Goal: Transaction & Acquisition: Purchase product/service

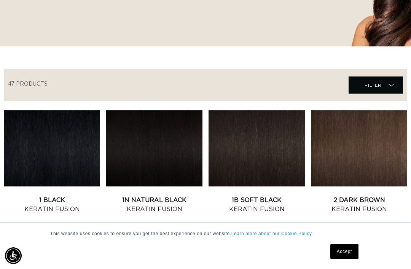
scroll to position [0, 357]
click at [283, 196] on link "1B Soft Black Keratin Fusion" at bounding box center [257, 205] width 96 height 18
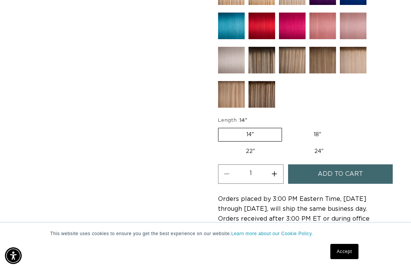
click at [351, 167] on span "Add to cart" at bounding box center [340, 173] width 45 height 19
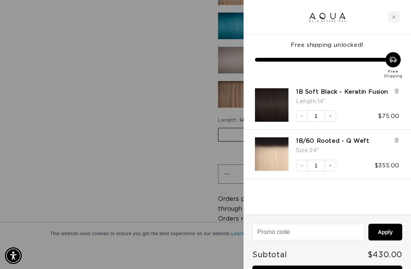
scroll to position [0, 357]
click at [398, 143] on icon at bounding box center [397, 140] width 6 height 6
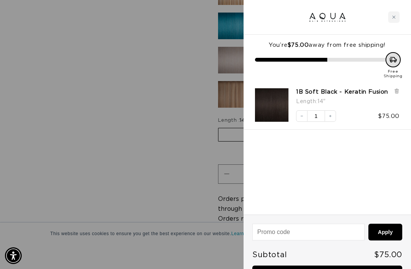
click at [156, 221] on div at bounding box center [205, 134] width 411 height 269
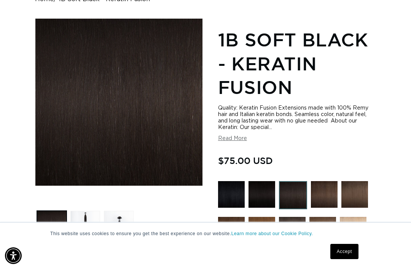
scroll to position [97, 0]
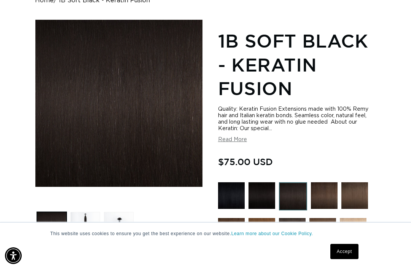
click at [235, 137] on button "Read More" at bounding box center [232, 140] width 29 height 6
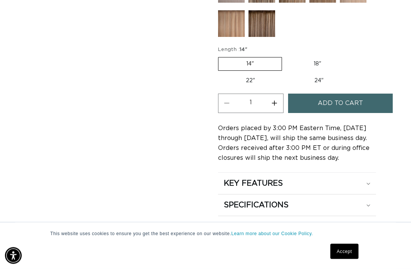
scroll to position [753, 0]
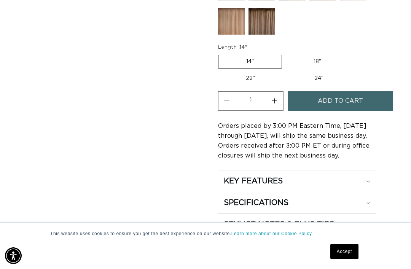
click at [354, 176] on div "KEY FEATURES" at bounding box center [297, 181] width 146 height 10
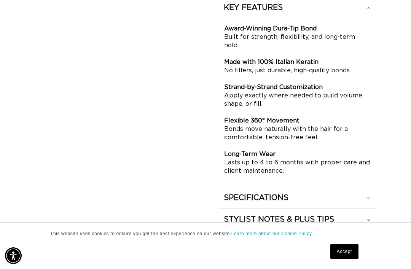
scroll to position [0, 714]
click at [353, 193] on div "SPECIFICATIONS" at bounding box center [297, 198] width 146 height 10
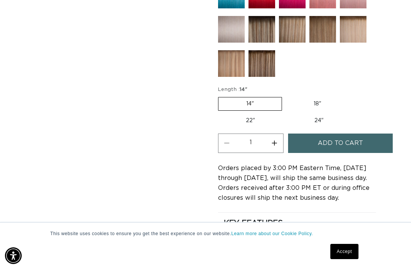
scroll to position [0, 0]
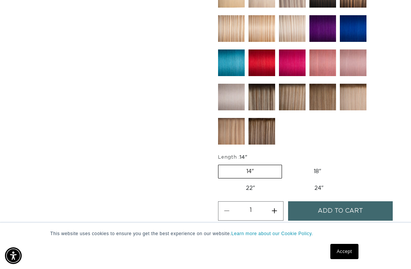
click at [272, 209] on button "Increase quantity for 1B Soft Black - Keratin Fusion" at bounding box center [274, 210] width 17 height 19
type input "2"
click at [302, 204] on button "Add to cart" at bounding box center [340, 210] width 105 height 19
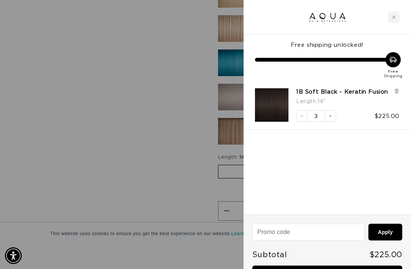
click at [303, 118] on icon "Decrease quantity" at bounding box center [301, 116] width 5 height 5
